Goal: Information Seeking & Learning: Learn about a topic

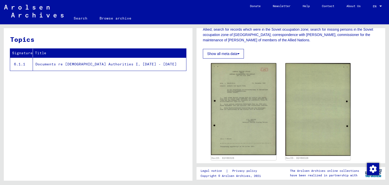
scroll to position [124, 0]
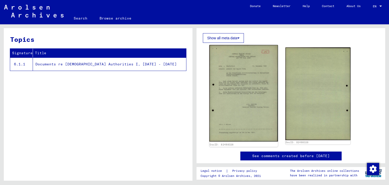
click at [240, 92] on img at bounding box center [244, 93] width 68 height 97
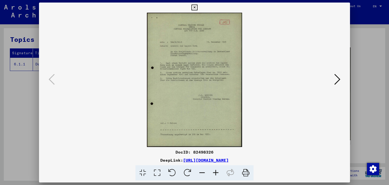
click at [195, 7] on icon at bounding box center [195, 8] width 6 height 6
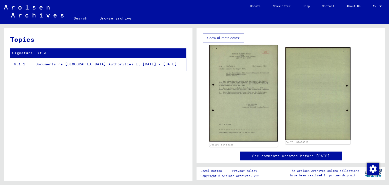
click at [236, 91] on img at bounding box center [244, 93] width 68 height 97
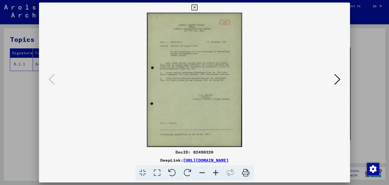
click at [217, 171] on icon at bounding box center [216, 172] width 14 height 15
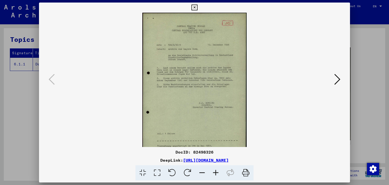
click at [217, 171] on icon at bounding box center [216, 172] width 14 height 15
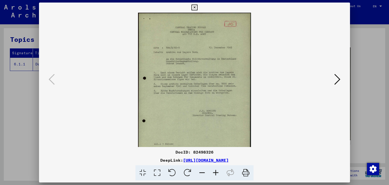
click at [217, 171] on icon at bounding box center [216, 172] width 14 height 15
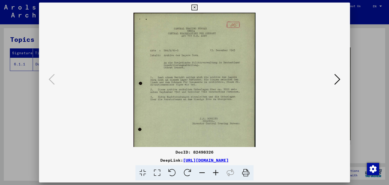
click at [217, 171] on icon at bounding box center [216, 172] width 14 height 15
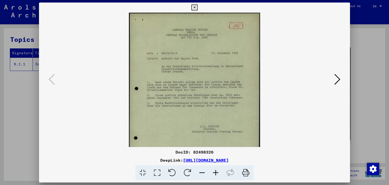
click at [217, 171] on icon at bounding box center [216, 172] width 14 height 15
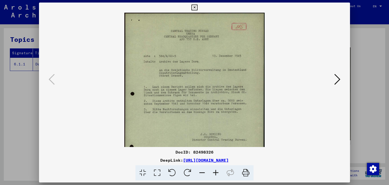
click at [217, 171] on icon at bounding box center [216, 172] width 14 height 15
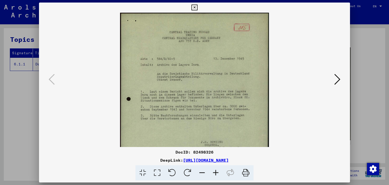
click at [193, 7] on icon at bounding box center [195, 8] width 6 height 6
